Goal: Contribute content: Contribute content

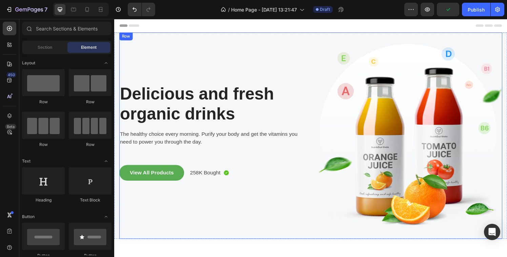
click at [291, 65] on div "Delicious and fresh organic drinks Heading The healthy choice every morning. Pu…" at bounding box center [214, 140] width 190 height 214
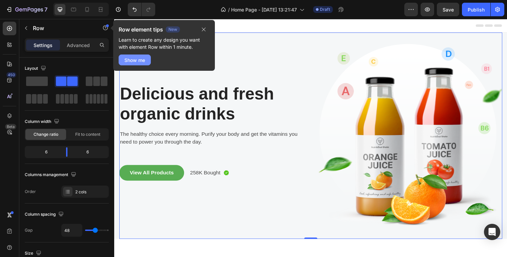
click at [139, 63] on div "Show me" at bounding box center [134, 60] width 21 height 7
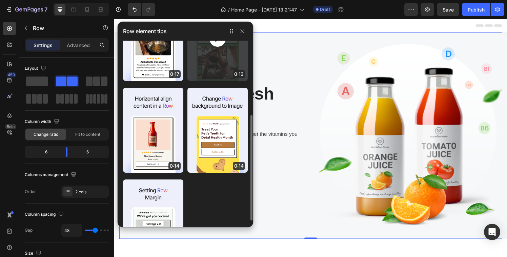
scroll to position [141, 0]
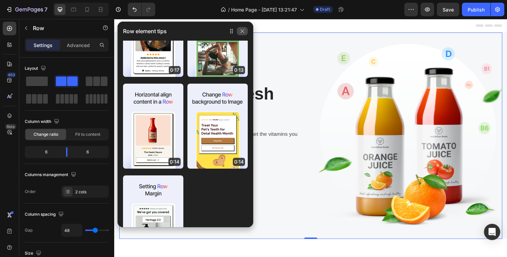
click at [241, 32] on icon "button" at bounding box center [243, 31] width 4 height 4
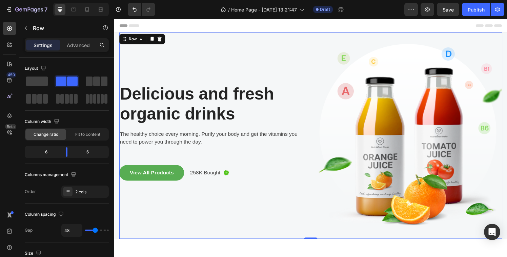
click at [156, 60] on div "Delicious and fresh organic drinks Heading The healthy choice every morning. Pu…" at bounding box center [214, 140] width 190 height 214
click at [294, 76] on div "Delicious and fresh organic drinks Heading The healthy choice every morning. Pu…" at bounding box center [214, 140] width 190 height 214
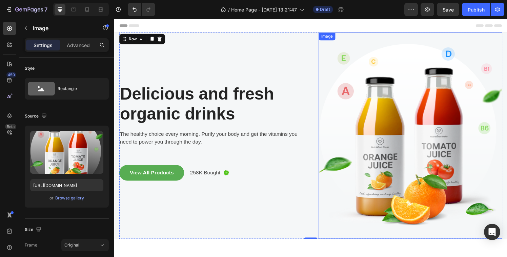
click at [349, 111] on img at bounding box center [421, 140] width 190 height 214
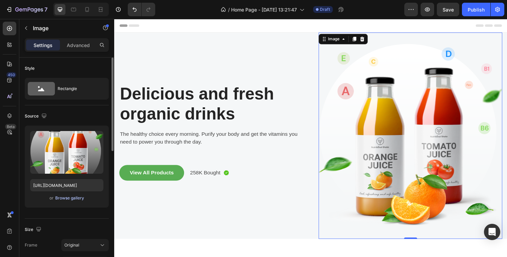
click at [63, 199] on div "Browse gallery" at bounding box center [69, 198] width 29 height 6
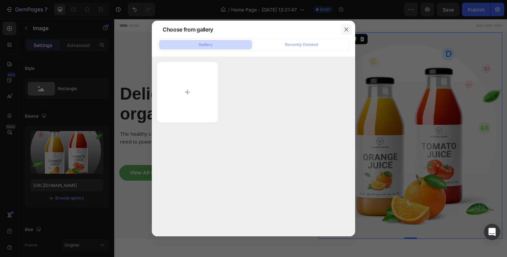
click at [346, 31] on icon "button" at bounding box center [346, 29] width 5 height 5
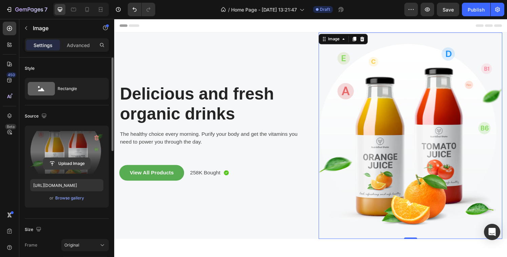
click at [68, 162] on input "file" at bounding box center [66, 164] width 47 height 12
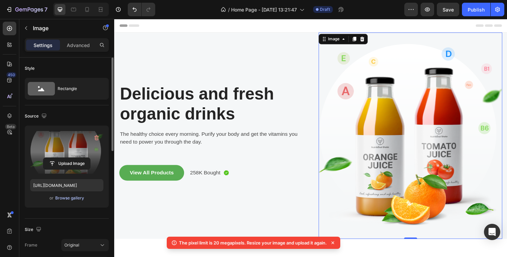
click at [67, 199] on div "Browse gallery" at bounding box center [69, 198] width 29 height 6
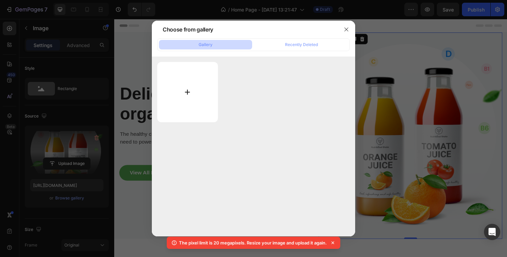
click at [178, 94] on input "file" at bounding box center [187, 92] width 61 height 60
type input "C:\fakepath\DSCF3332 (1).jpg"
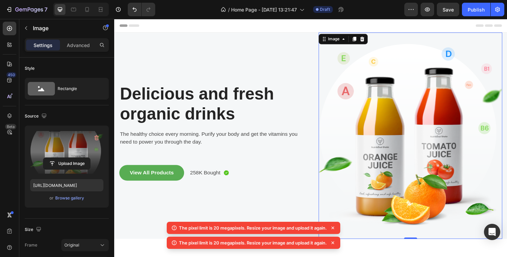
click at [334, 229] on icon at bounding box center [333, 228] width 7 height 7
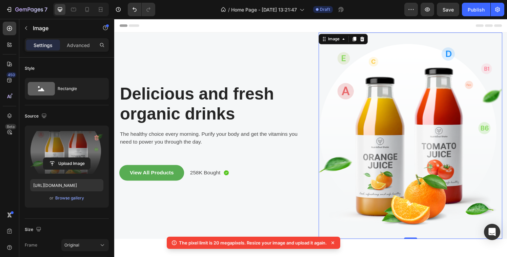
click at [335, 244] on icon at bounding box center [333, 243] width 7 height 7
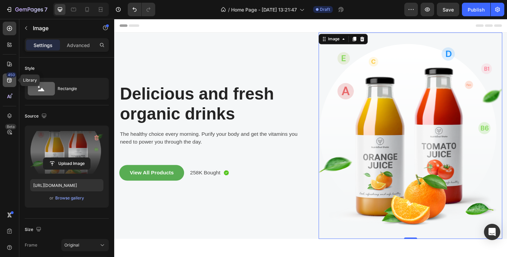
click at [8, 79] on icon at bounding box center [9, 80] width 4 height 4
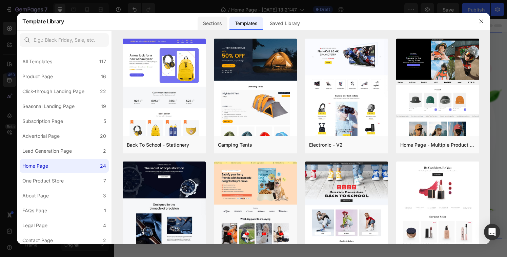
click at [213, 28] on div "Sections" at bounding box center [212, 24] width 29 height 14
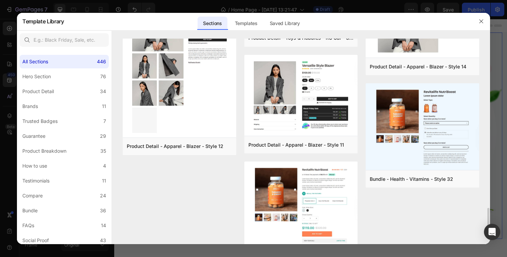
scroll to position [1152, 0]
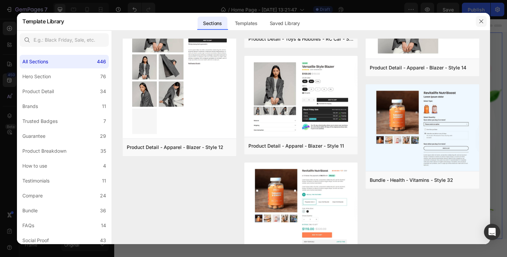
click at [484, 19] on icon "button" at bounding box center [481, 21] width 5 height 5
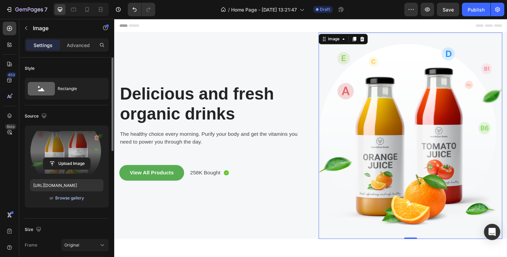
click at [68, 196] on div "Browse gallery" at bounding box center [69, 198] width 29 height 6
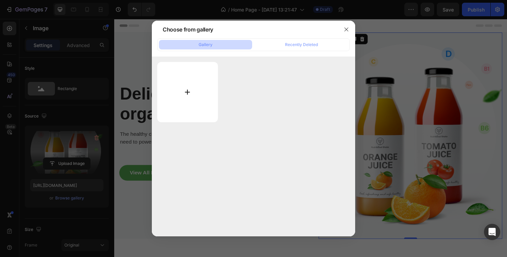
click at [191, 103] on input "file" at bounding box center [187, 92] width 61 height 60
type input "C:\fakepath\main shot.jpg"
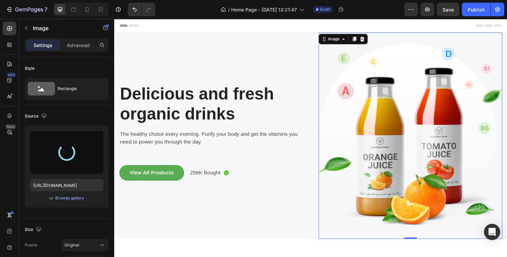
scroll to position [2, 0]
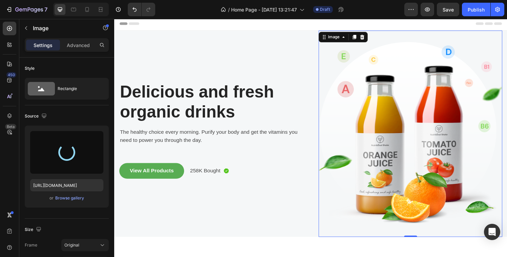
type input "[URL][DOMAIN_NAME]"
